Goal: Complete application form

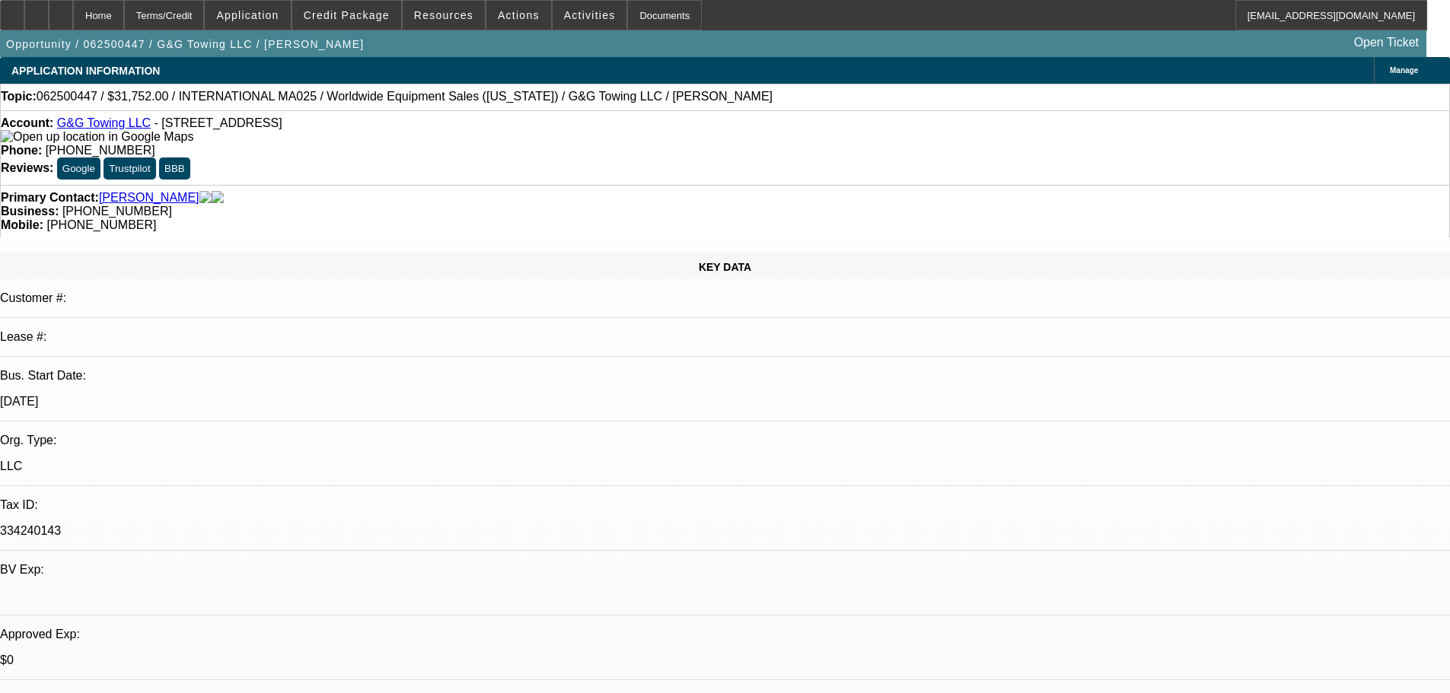
select select "0"
select select "2"
select select "0.1"
select select "4"
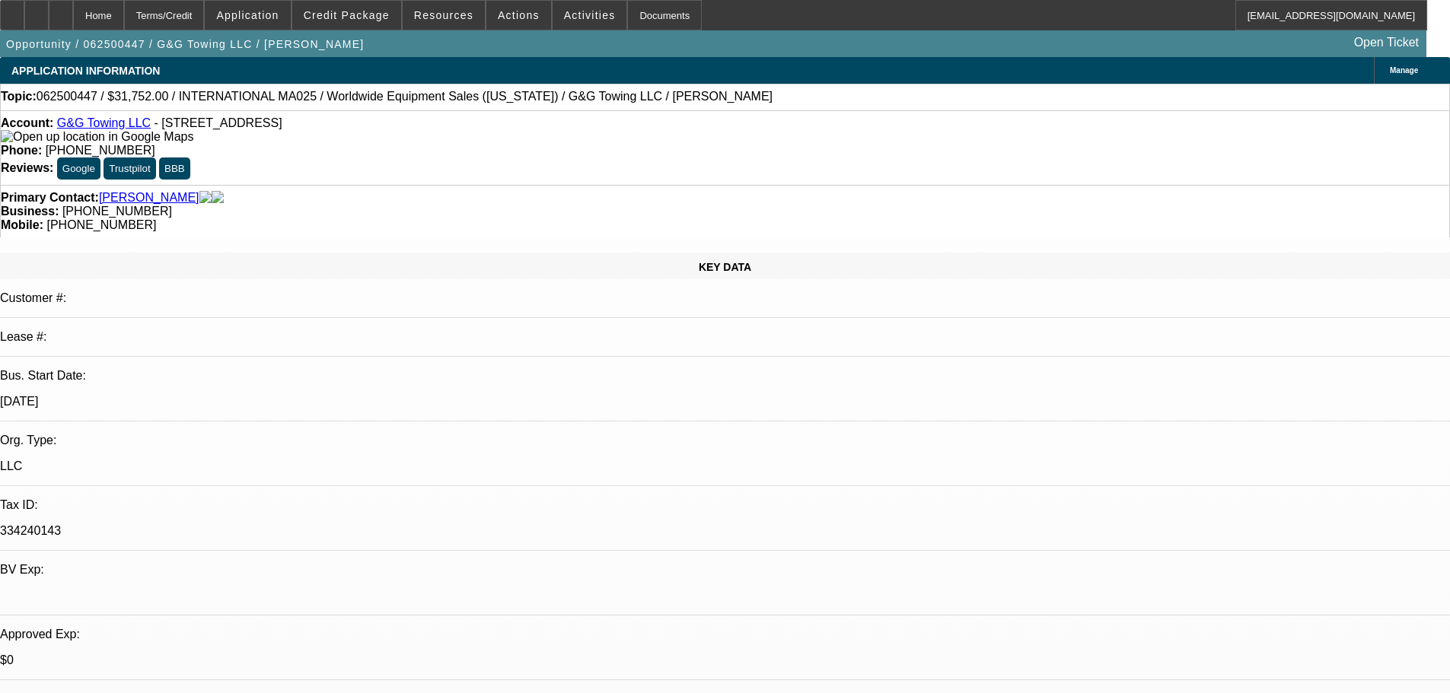
select select "0"
select select "2"
select select "0.1"
select select "4"
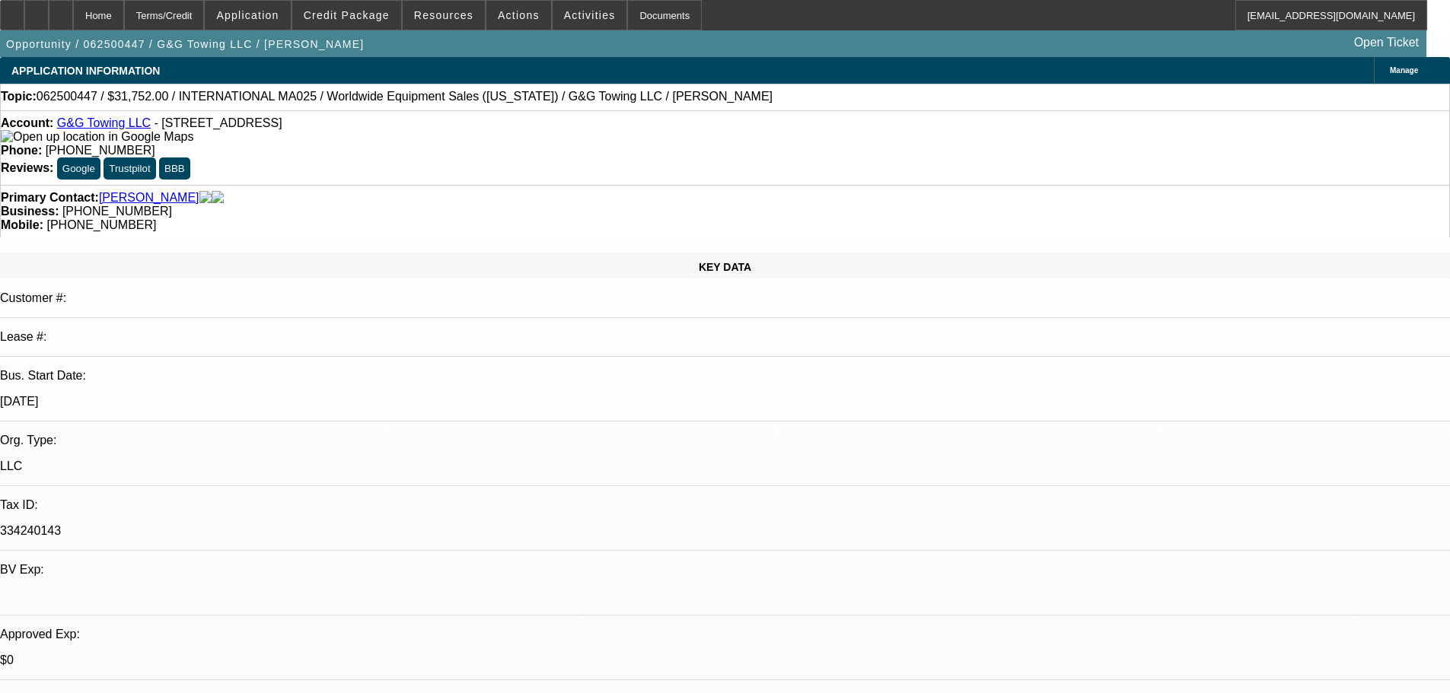
select select "0"
select select "2"
select select "0.1"
select select "4"
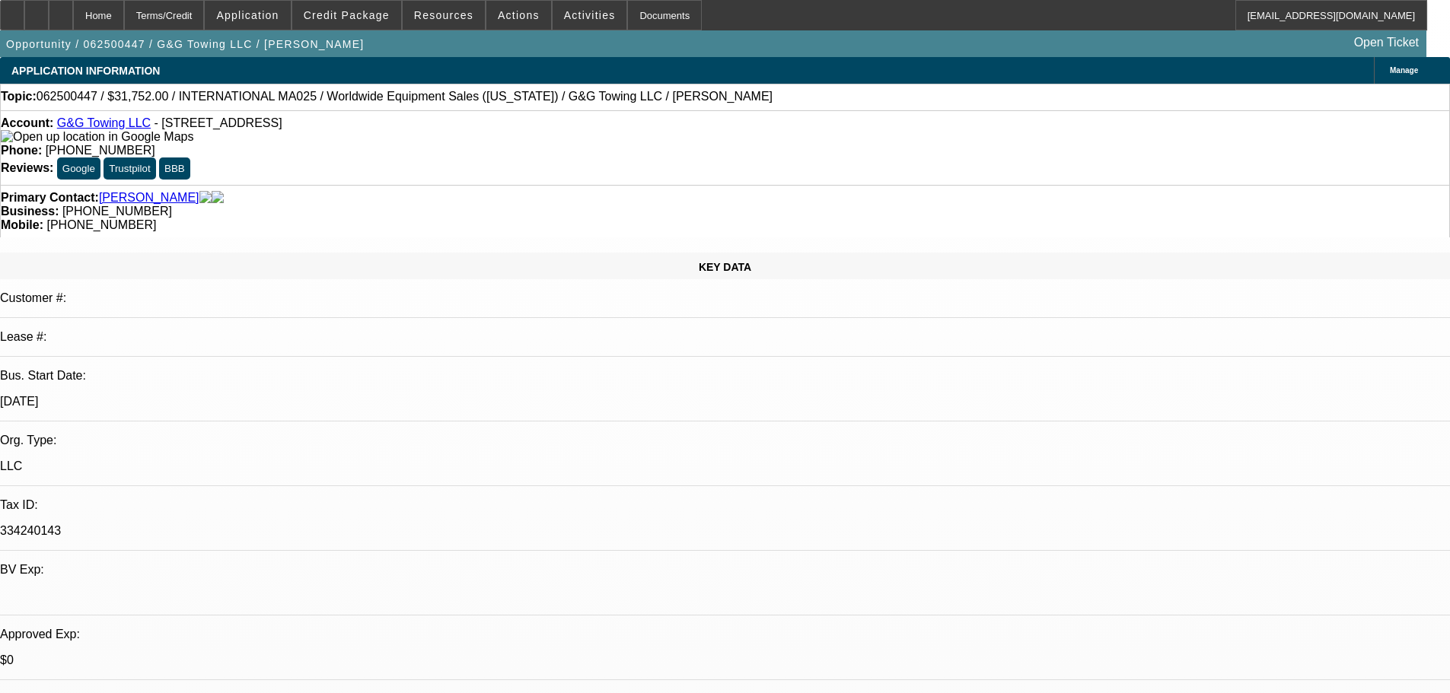
select select "0"
select select "2"
select select "0.1"
select select "4"
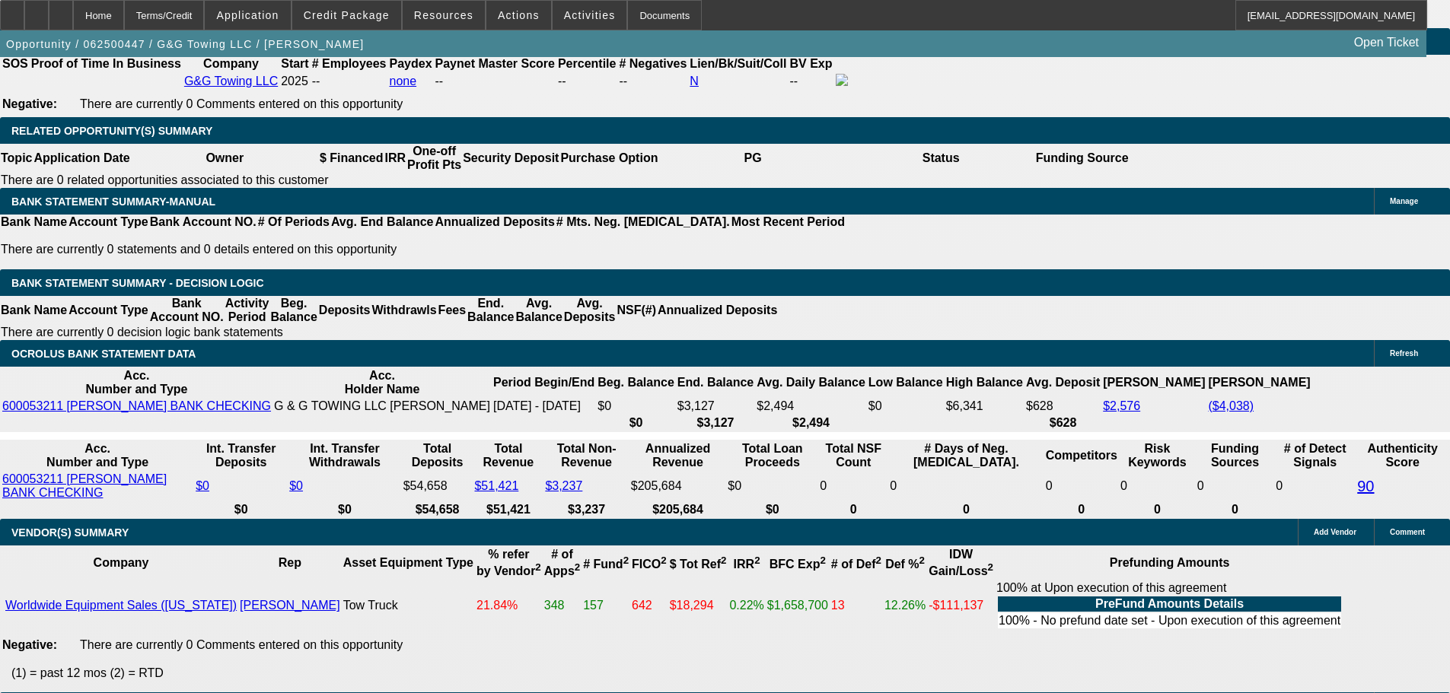
scroll to position [2433, 0]
